Goal: Transaction & Acquisition: Purchase product/service

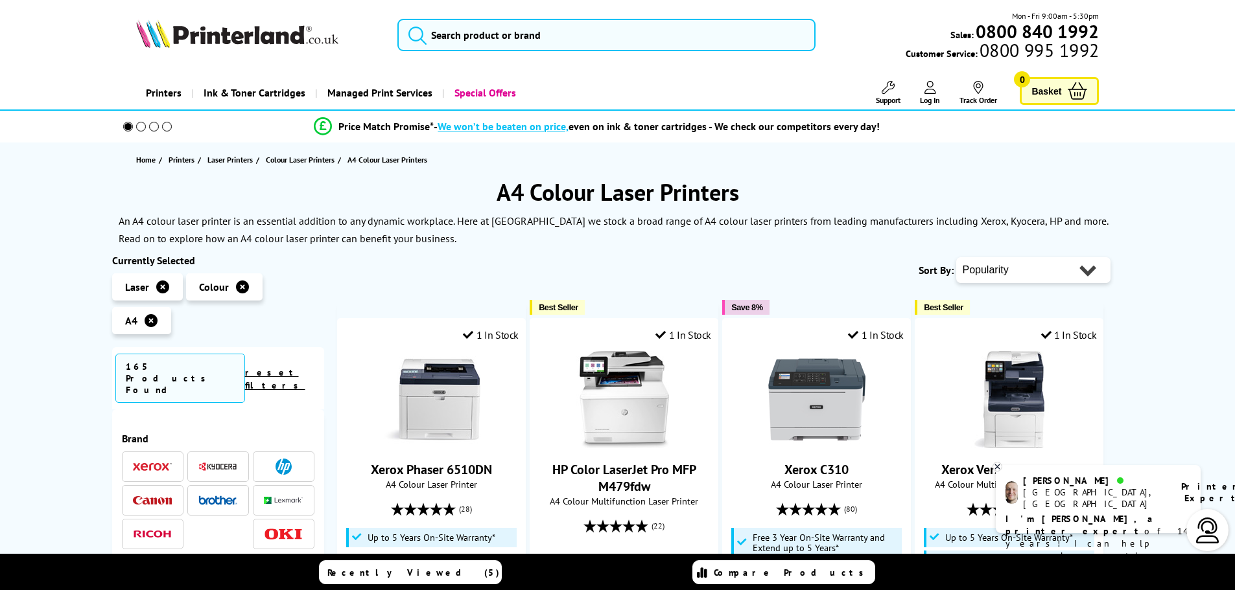
click at [218, 496] on img at bounding box center [217, 500] width 39 height 9
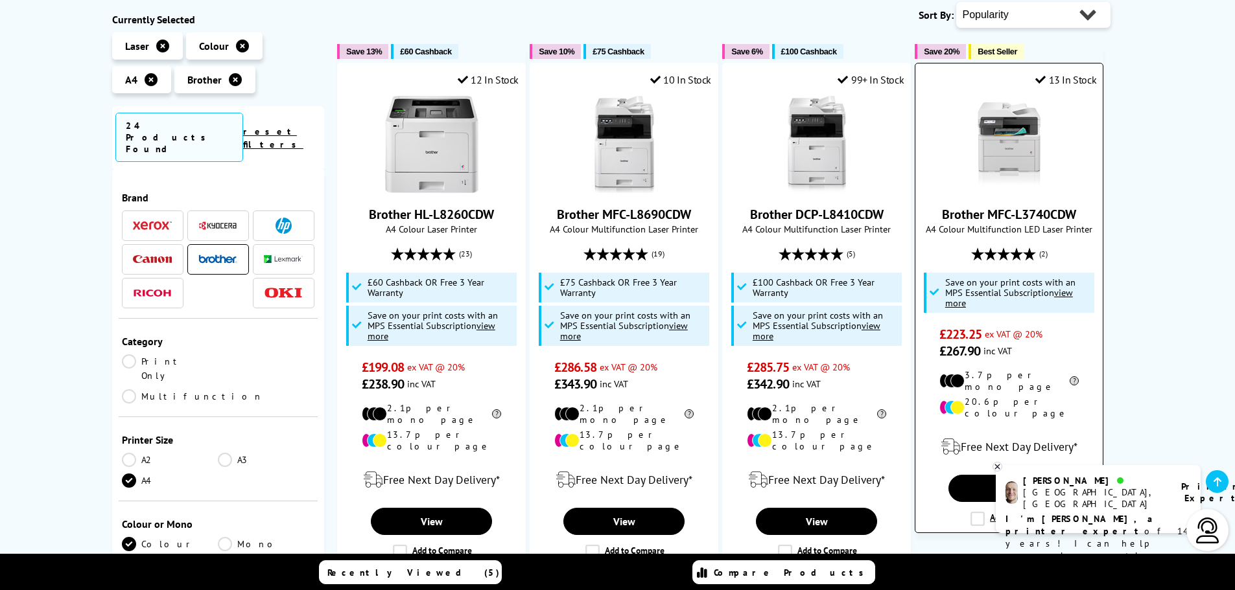
scroll to position [130, 0]
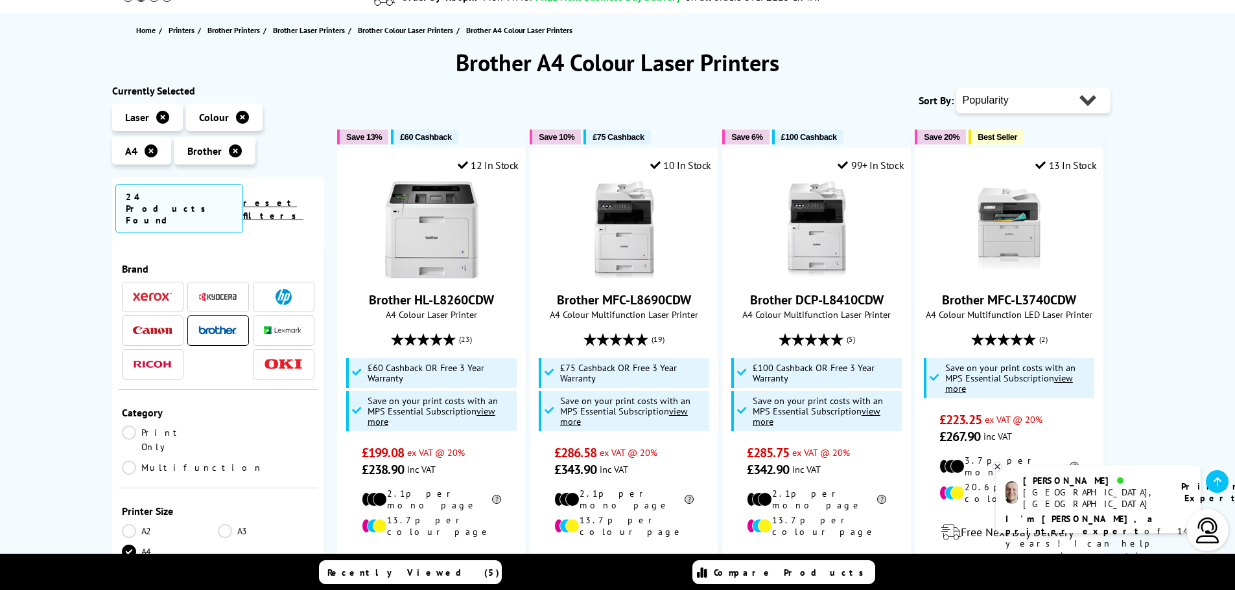
drag, startPoint x: 1024, startPoint y: 103, endPoint x: 1024, endPoint y: 113, distance: 9.7
click at [1024, 103] on select "Popularity Rating Price - Low to High Price - High to Low Running Costs - Low t…" at bounding box center [1033, 101] width 154 height 26
select select "Price Ascending"
click at [956, 88] on select "Popularity Rating Price - Low to High Price - High to Low Running Costs - Low t…" at bounding box center [1033, 101] width 154 height 26
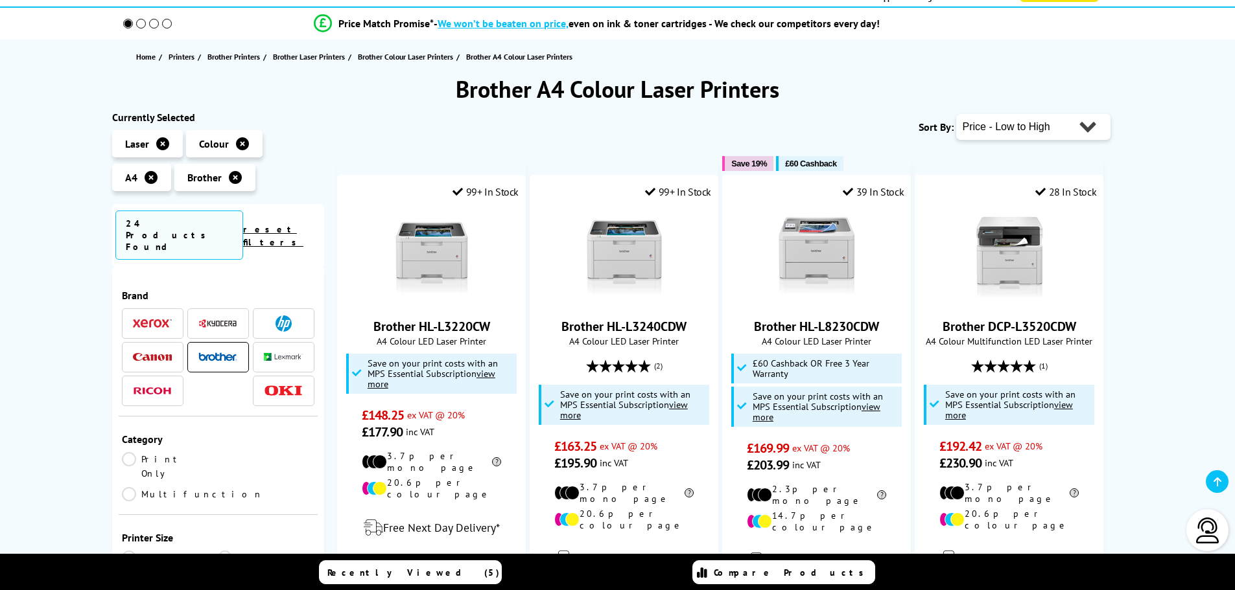
scroll to position [194, 0]
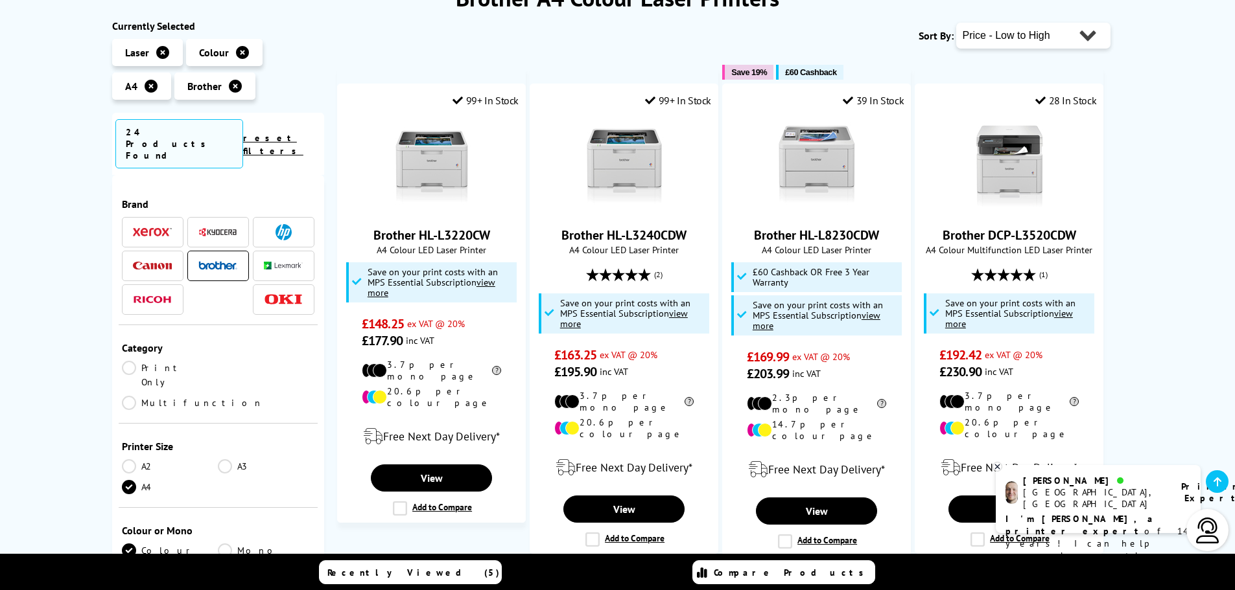
click at [999, 467] on icon at bounding box center [997, 467] width 8 height 10
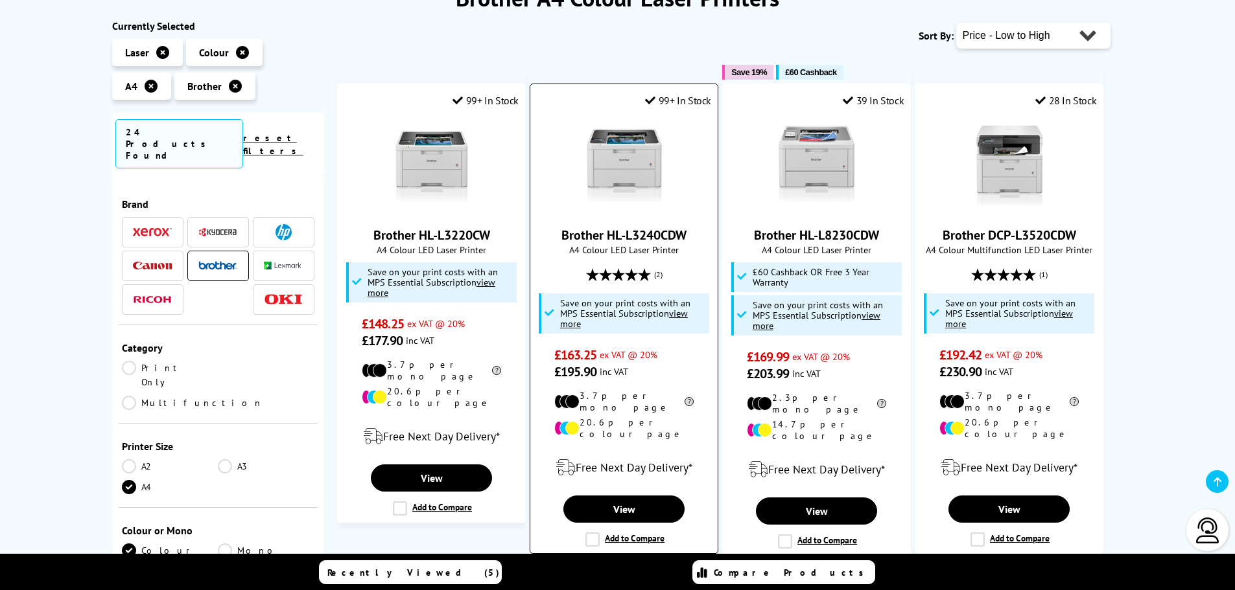
click at [610, 153] on img at bounding box center [624, 165] width 97 height 97
